Goal: Task Accomplishment & Management: Use online tool/utility

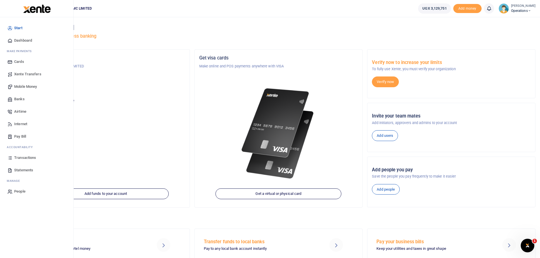
click at [32, 158] on span "Transactions" at bounding box center [25, 158] width 22 height 6
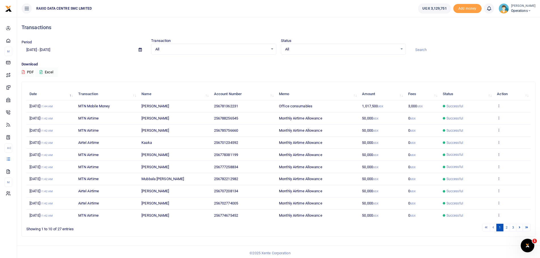
click at [65, 49] on input "[DATE] - [DATE]" at bounding box center [78, 50] width 112 height 10
drag, startPoint x: 44, startPoint y: 104, endPoint x: 59, endPoint y: 105, distance: 15.0
click at [44, 104] on li "Last Month" at bounding box center [42, 105] width 40 height 9
type input "08/01/2025 - 08/31/2025"
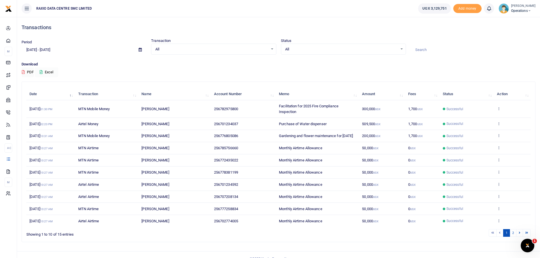
click at [48, 72] on button "Excel" at bounding box center [46, 72] width 23 height 10
